Goal: Task Accomplishment & Management: Use online tool/utility

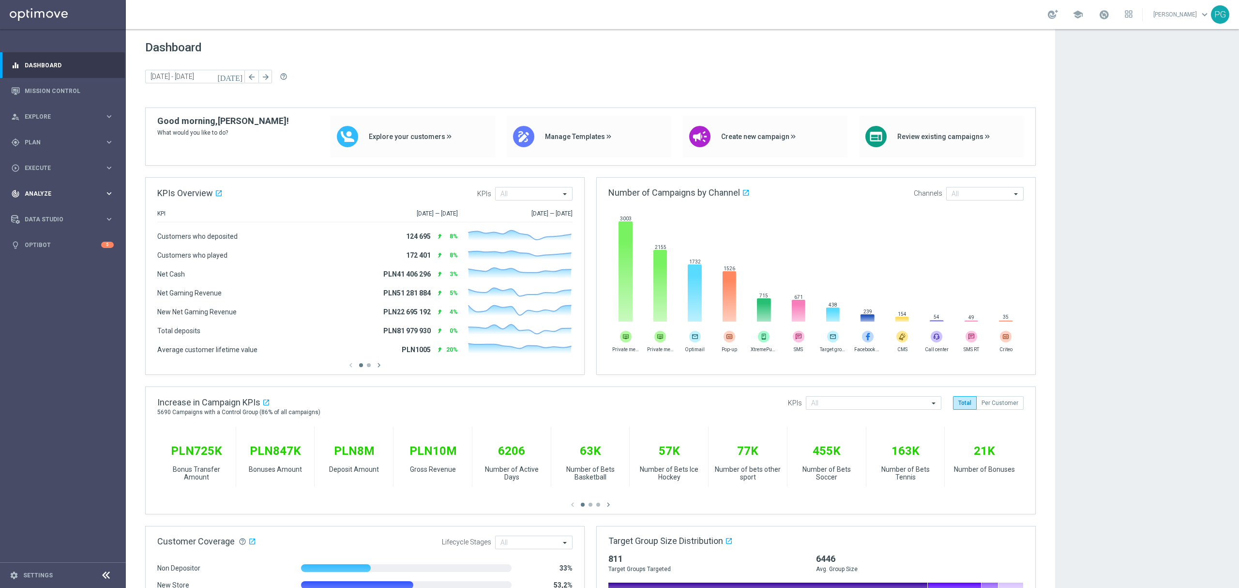
click at [113, 186] on div "track_changes Analyze keyboard_arrow_right" at bounding box center [62, 194] width 125 height 26
click at [114, 117] on div "person_search Explore keyboard_arrow_right" at bounding box center [62, 117] width 125 height 26
click at [68, 138] on link "Customer Explorer" at bounding box center [63, 137] width 76 height 8
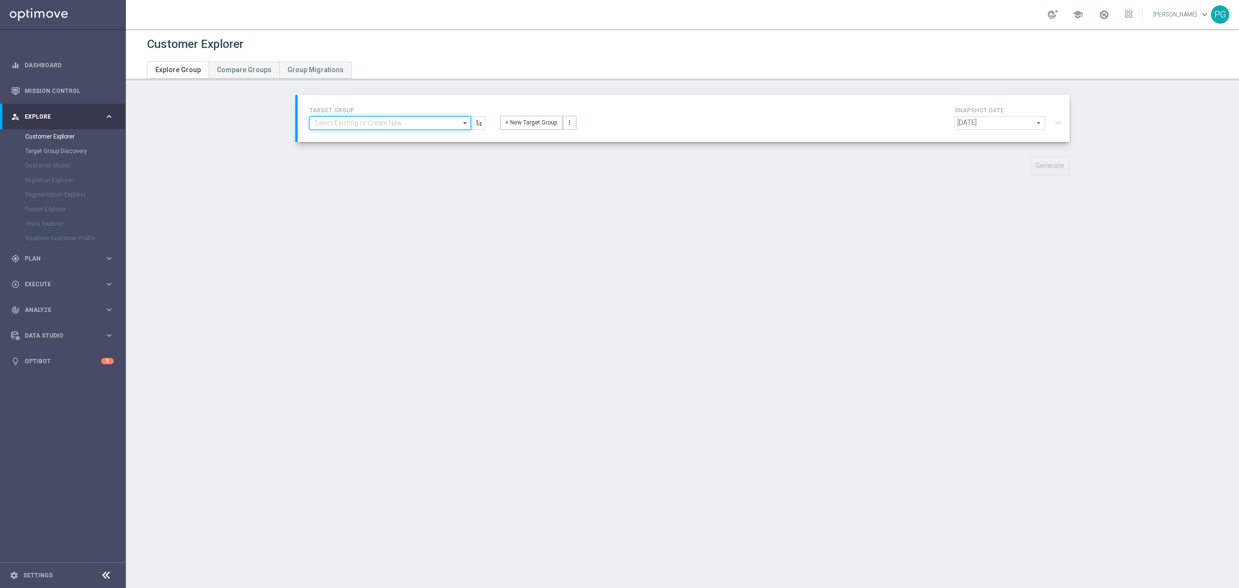
click at [413, 121] on input at bounding box center [390, 123] width 162 height 14
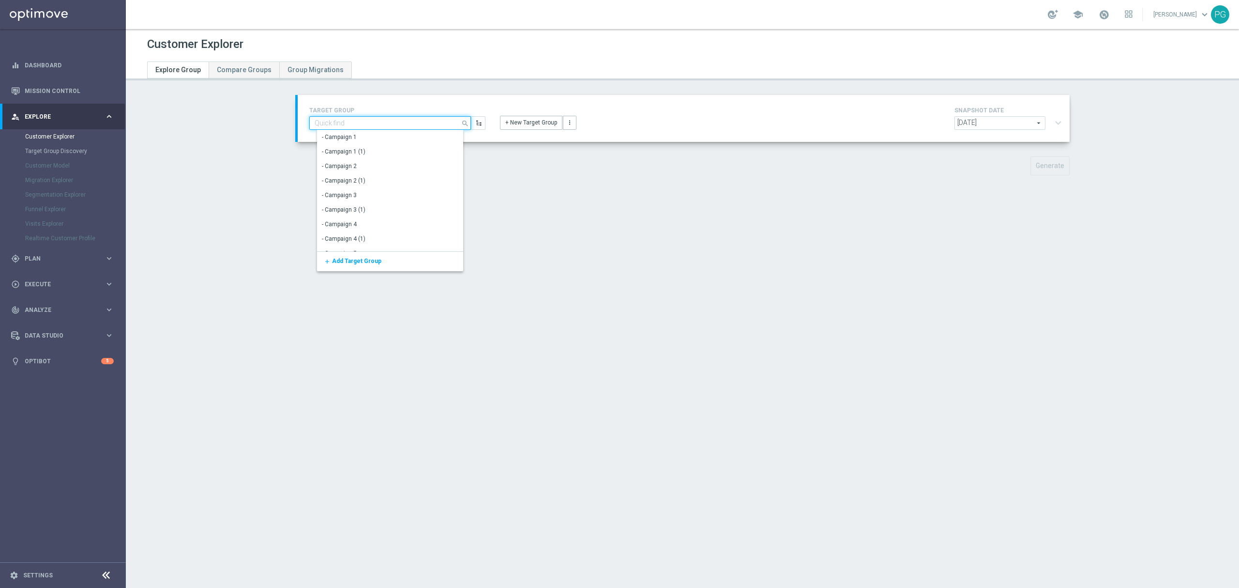
click at [413, 121] on input at bounding box center [390, 123] width 162 height 14
click at [382, 161] on div "- Campaign 2" at bounding box center [394, 166] width 154 height 15
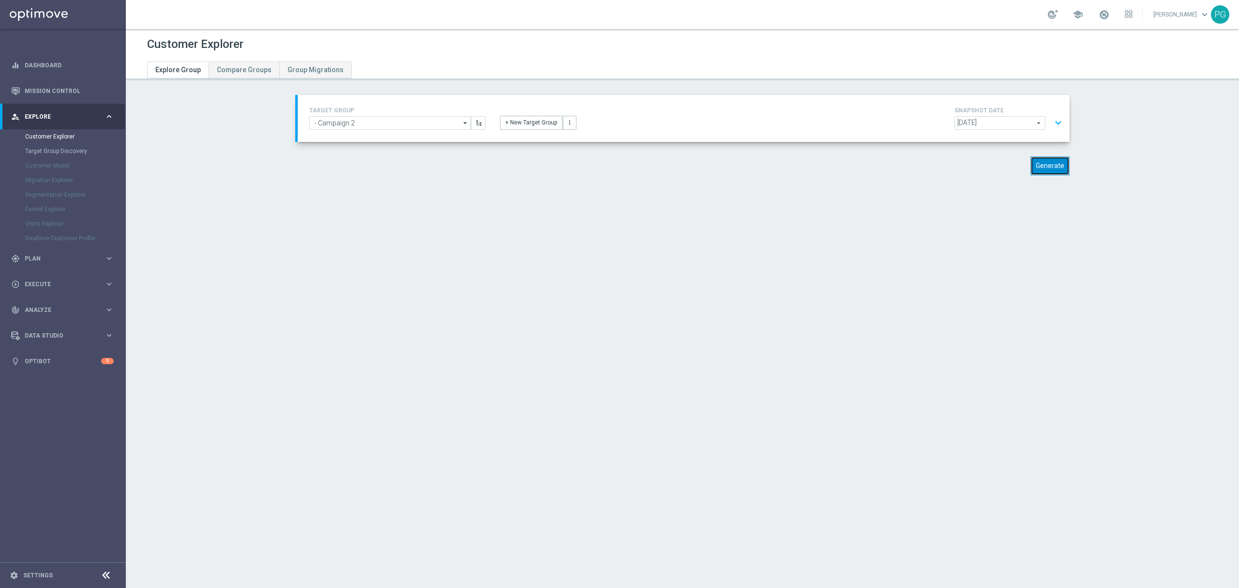
click at [1048, 168] on button "Generate" at bounding box center [1050, 165] width 39 height 19
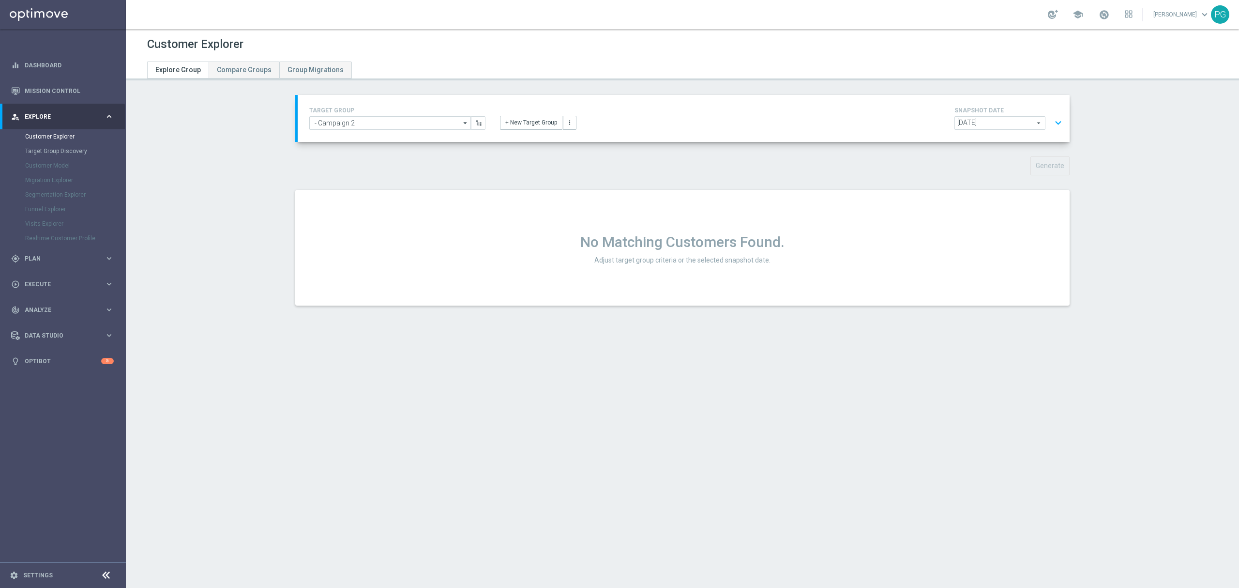
click at [377, 107] on h4 "TARGET GROUP" at bounding box center [397, 110] width 176 height 7
click at [370, 116] on input "- Campaign 2" at bounding box center [390, 123] width 162 height 14
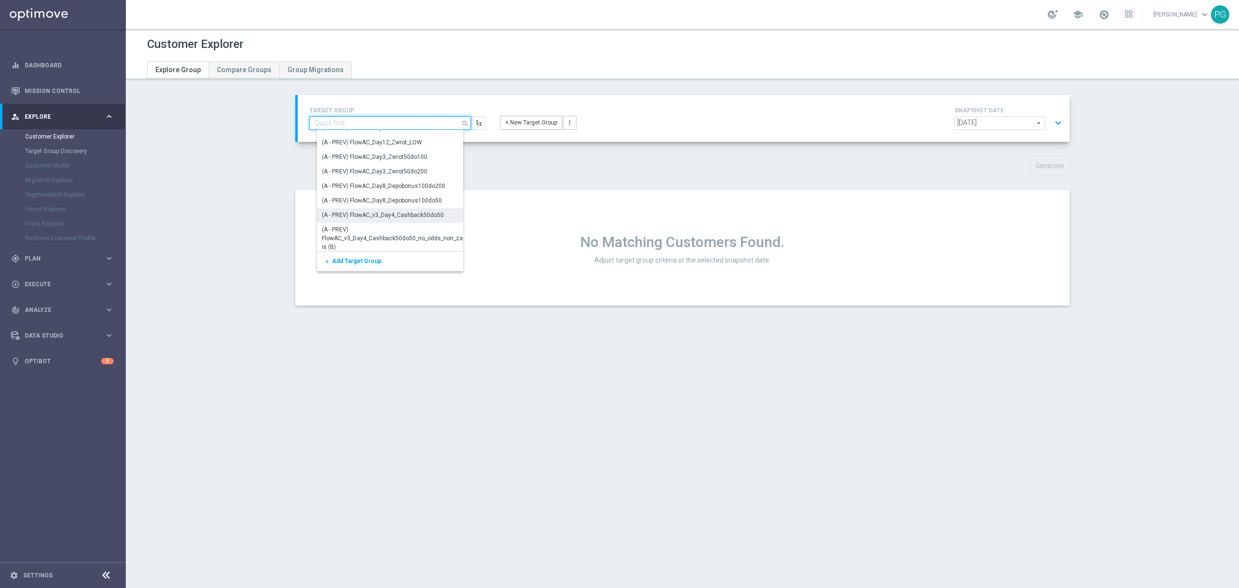
scroll to position [1506, 0]
click at [369, 211] on div "(A - PREV) FlowAC_v3_Day4_Cashback50do50" at bounding box center [383, 215] width 122 height 9
type input "(A - PREV) FlowAC_v3_Day4_Cashback50do50"
type input "FlowAC_v3"
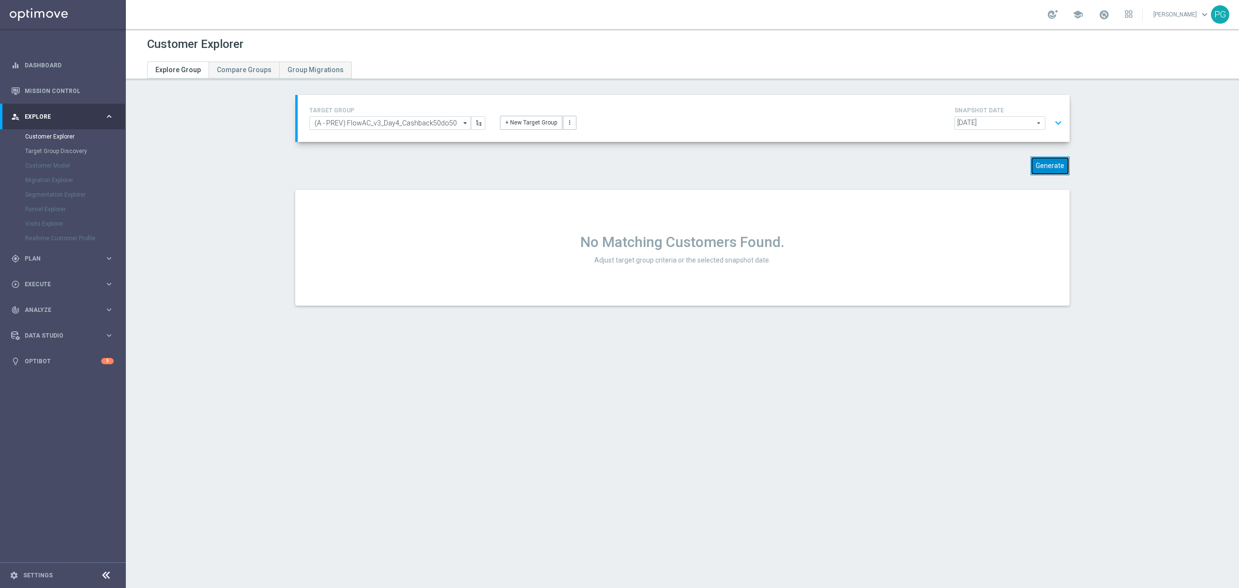
click at [1042, 167] on button "Generate" at bounding box center [1050, 165] width 39 height 19
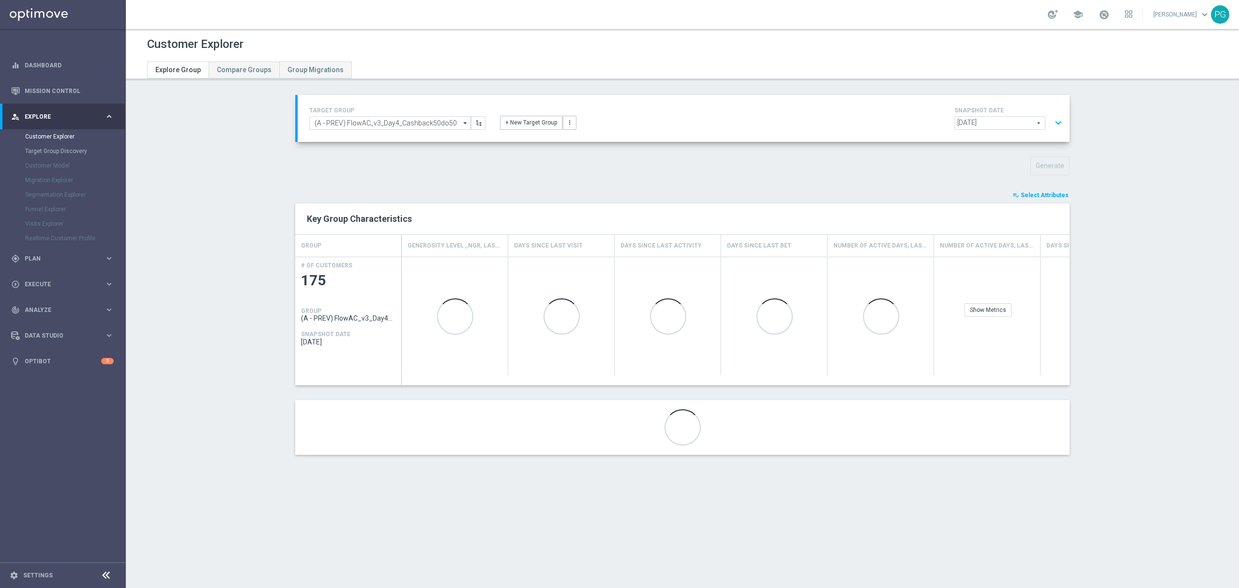
click at [1044, 194] on span "Select Attributes" at bounding box center [1045, 195] width 48 height 7
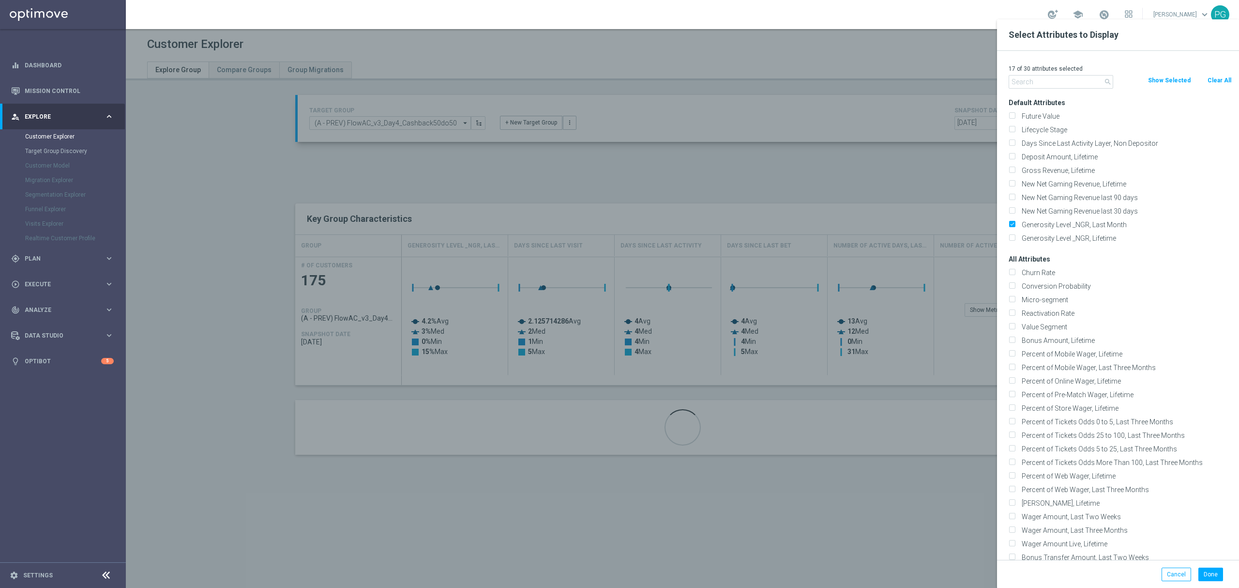
click at [1217, 79] on button "Clear All" at bounding box center [1220, 80] width 26 height 11
checkbox input "false"
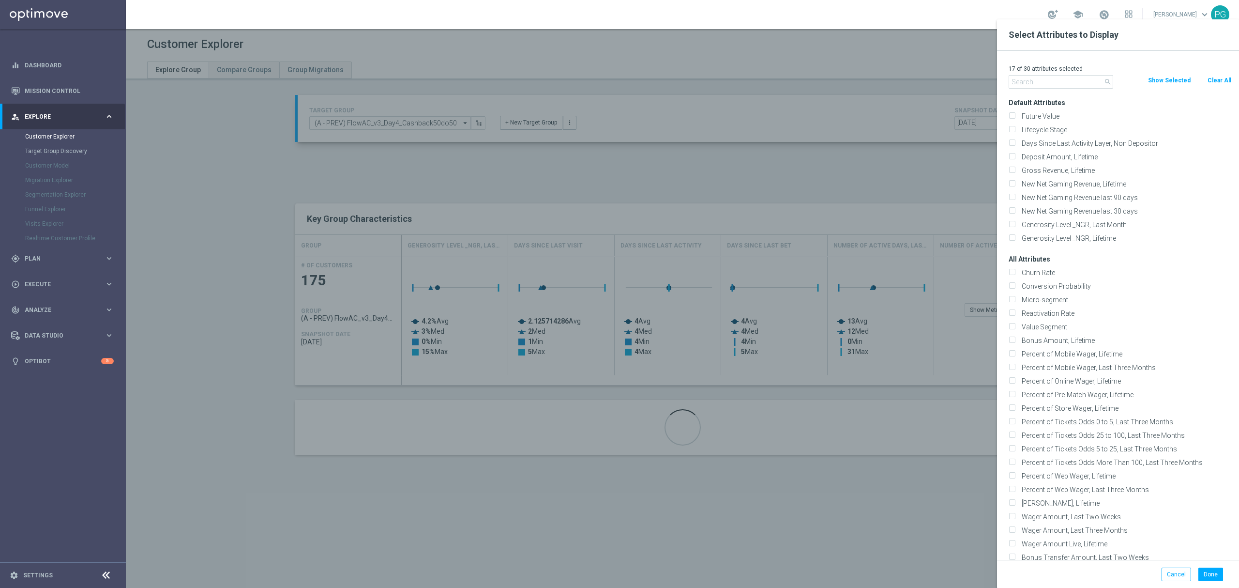
checkbox input "false"
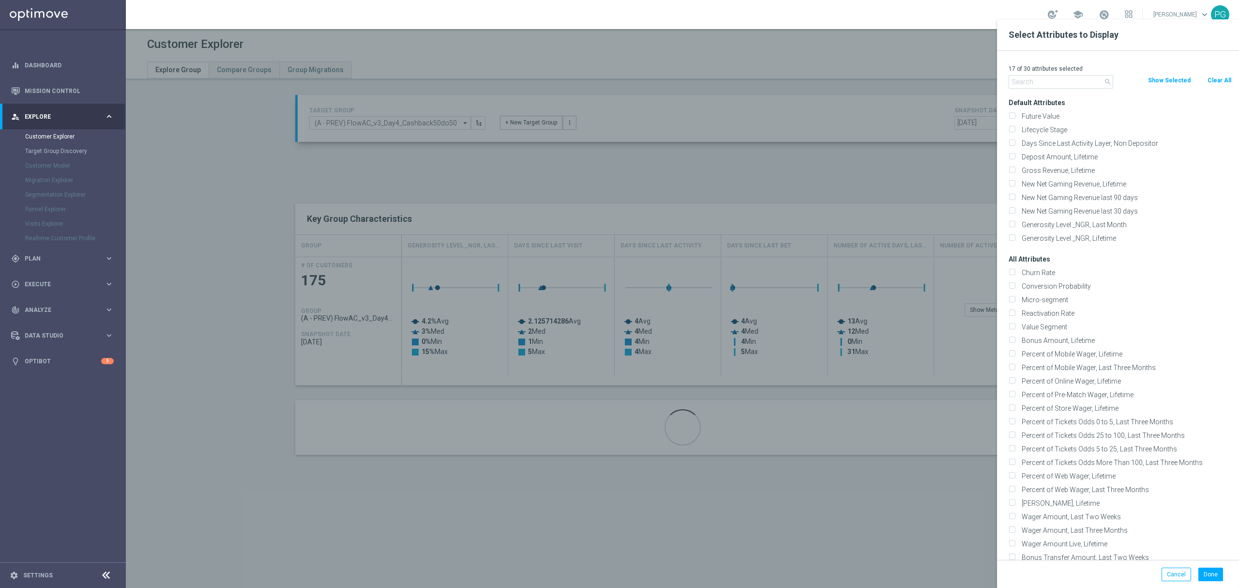
checkbox input "false"
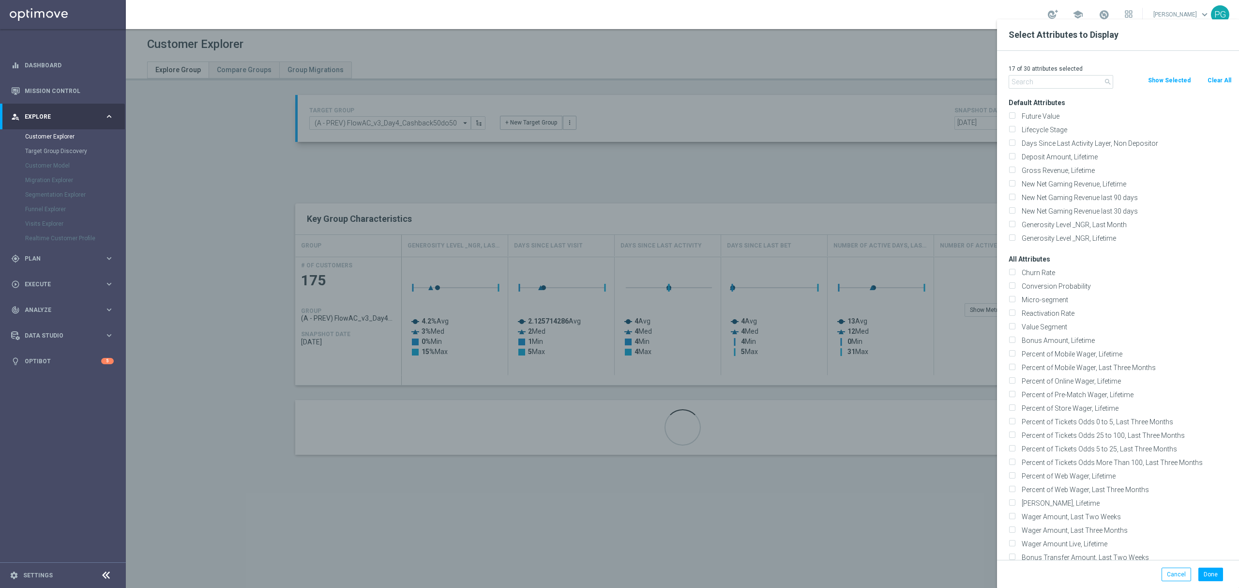
checkbox input "false"
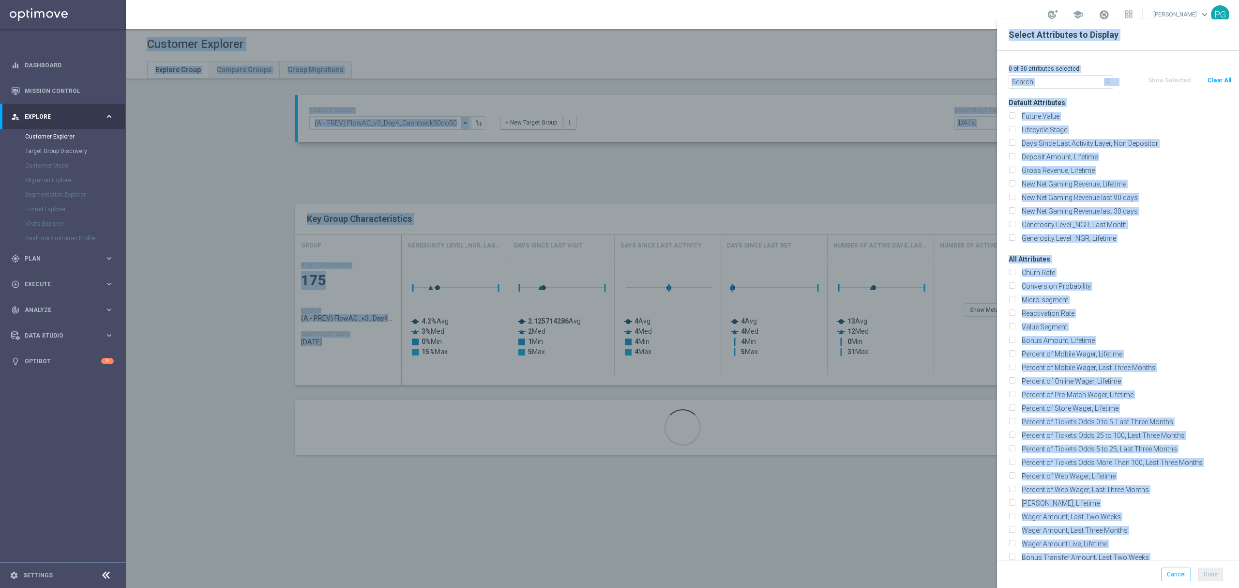
copy body "Customer Explorer Explore Group Compare Groups Group Migrations TARGET GROUP (A…"
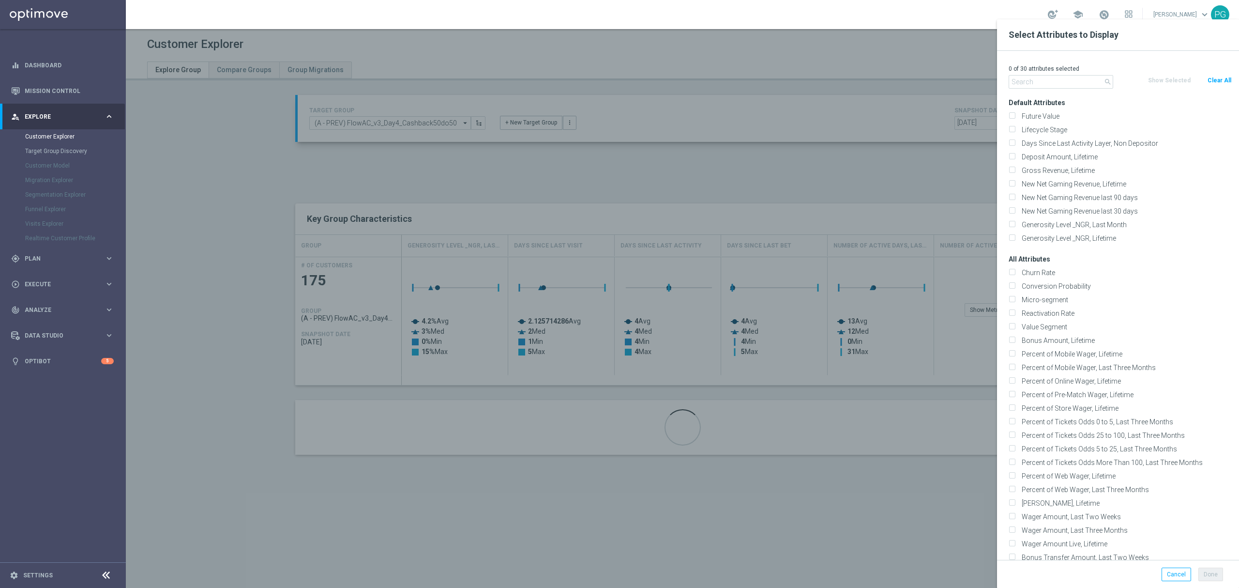
click at [1140, 63] on div "0 of 30 attributes selected" at bounding box center [1121, 68] width 238 height 13
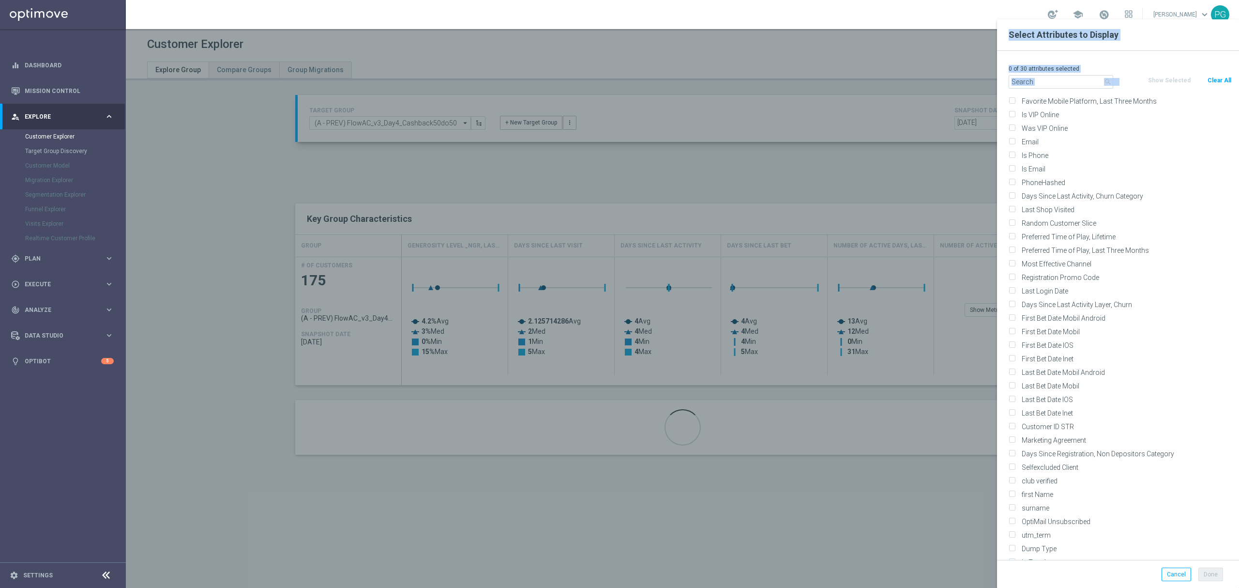
scroll to position [4797, 0]
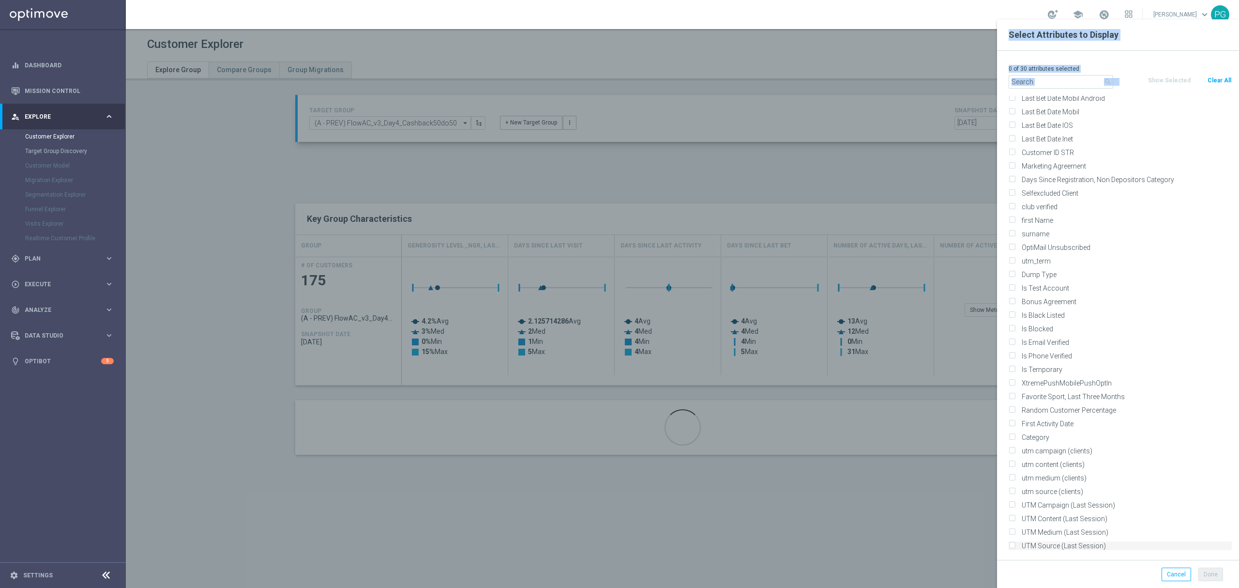
drag, startPoint x: 1006, startPoint y: 260, endPoint x: 1129, endPoint y: 543, distance: 308.8
copy div "All Attributes Churn Rate Conversion Probability Micro-segment Reactivation Rat…"
